Goal: Task Accomplishment & Management: Use online tool/utility

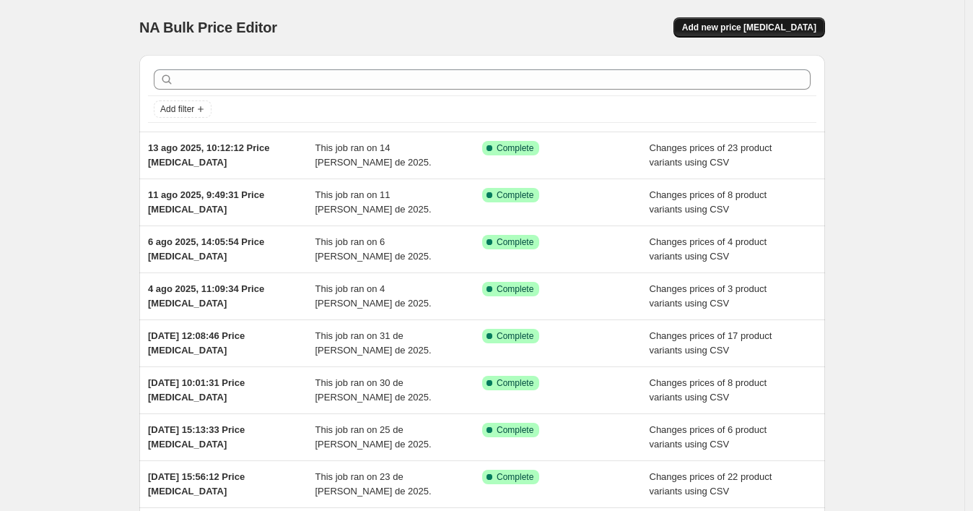
click at [724, 25] on span "Add new price [MEDICAL_DATA]" at bounding box center [749, 28] width 134 height 12
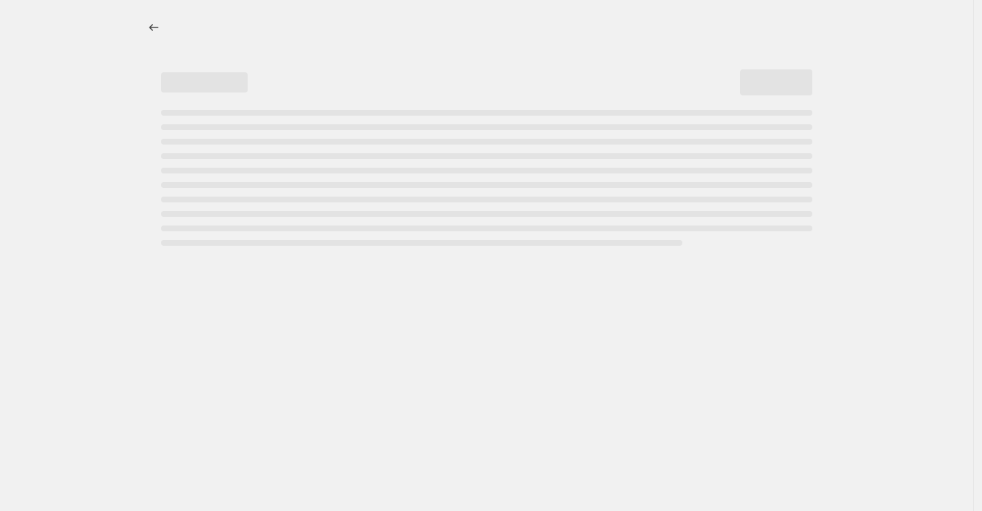
select select "percentage"
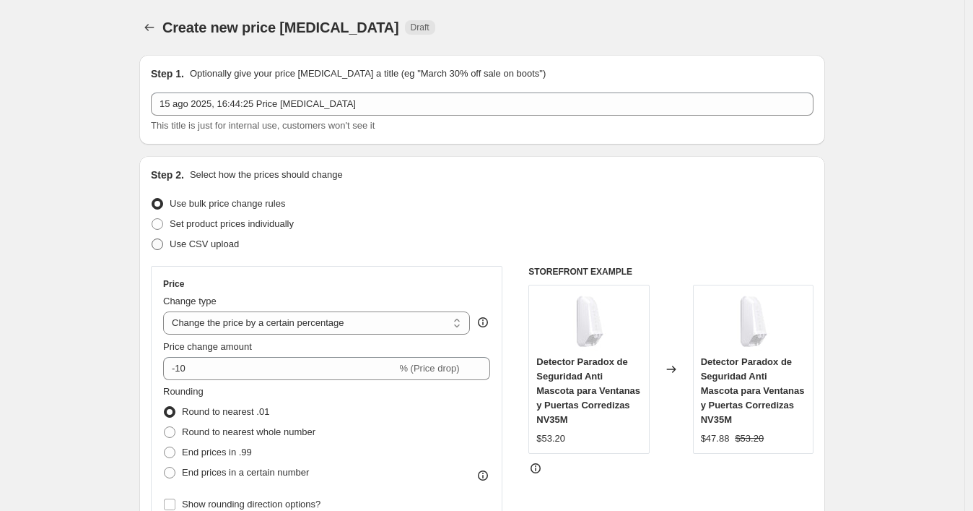
click at [162, 242] on span at bounding box center [158, 244] width 12 height 12
click at [152, 239] on input "Use CSV upload" at bounding box center [152, 238] width 1 height 1
radio input "true"
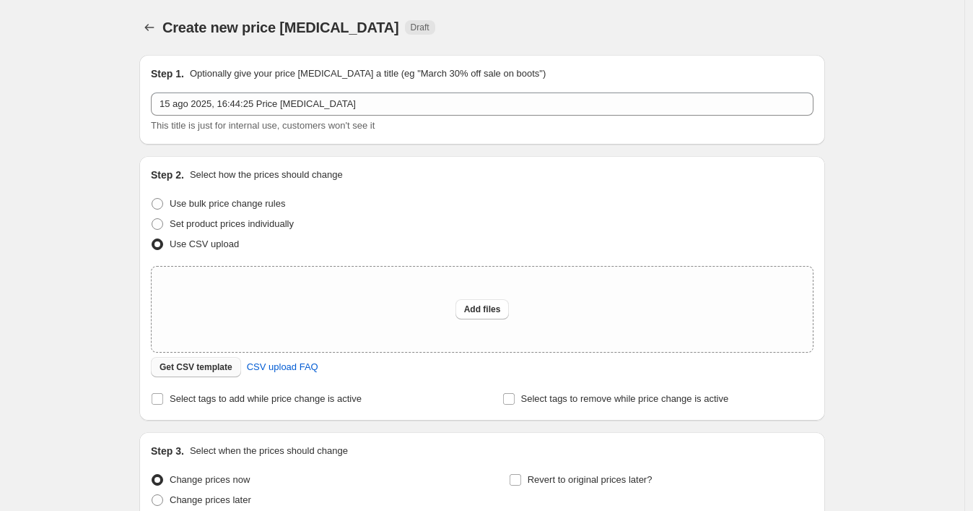
click at [171, 365] on span "Get CSV template" at bounding box center [196, 367] width 73 height 12
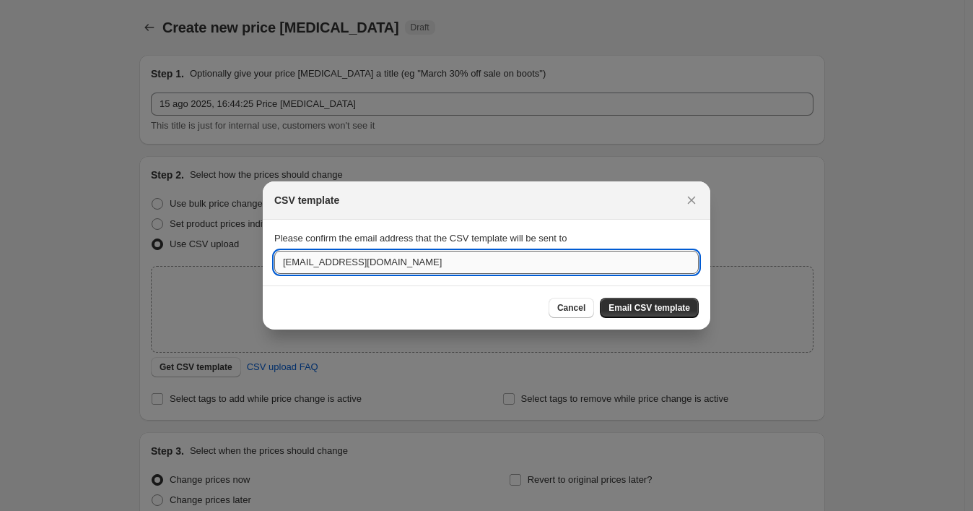
click at [308, 259] on input "[EMAIL_ADDRESS][DOMAIN_NAME]" at bounding box center [486, 262] width 425 height 23
paste input "wshopify738"
type input "[EMAIL_ADDRESS][DOMAIN_NAME]"
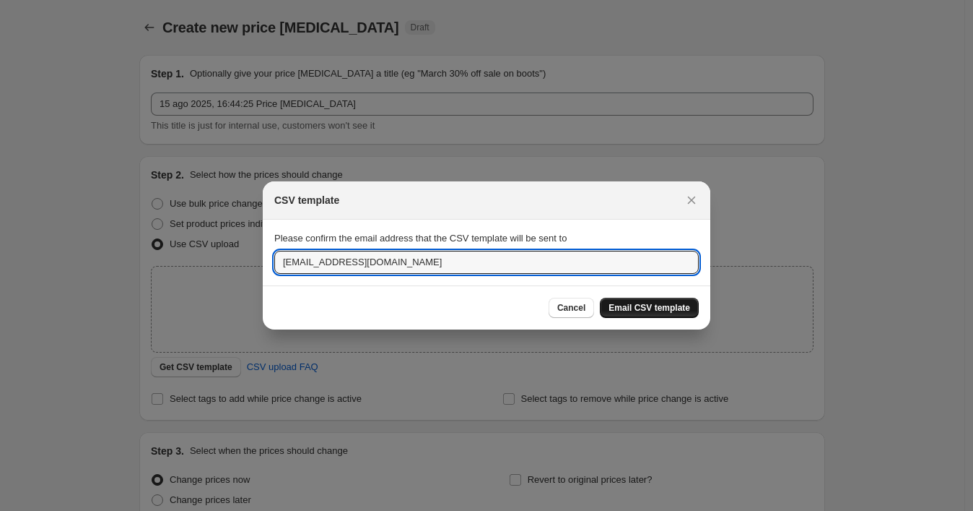
click at [622, 308] on span "Email CSV template" at bounding box center [650, 308] width 82 height 12
